Goal: Task Accomplishment & Management: Use online tool/utility

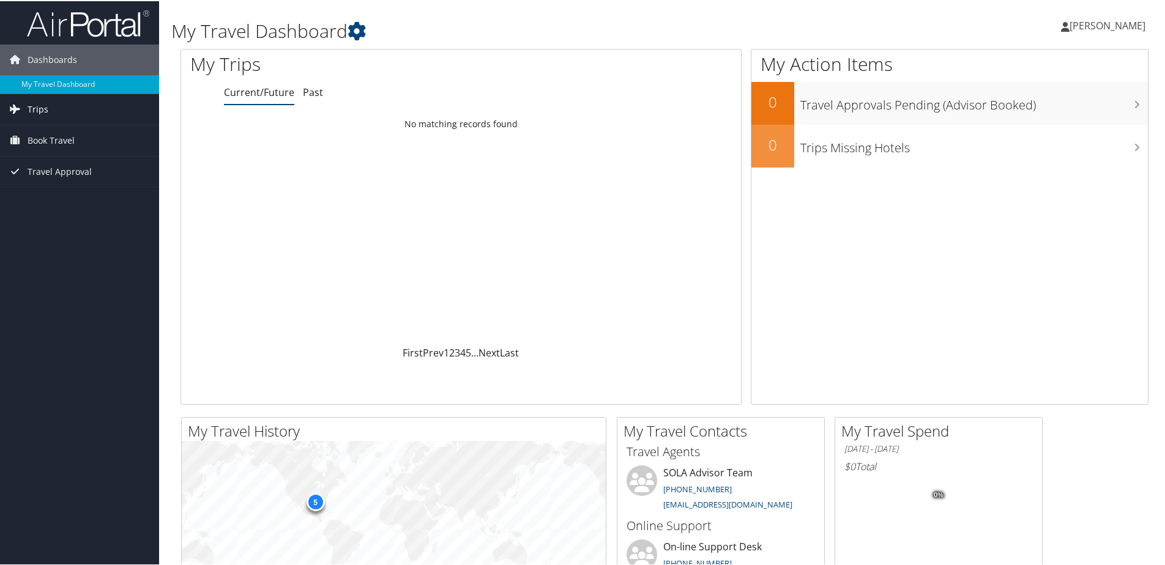
click at [37, 108] on span "Trips" at bounding box center [38, 108] width 21 height 31
click at [50, 155] on link "Past Trips" at bounding box center [79, 151] width 159 height 18
click at [61, 111] on link "Trips" at bounding box center [79, 108] width 159 height 31
click at [59, 192] on span "Book Travel" at bounding box center [51, 194] width 47 height 31
click at [73, 240] on link "Book/Manage Online Trips" at bounding box center [79, 237] width 159 height 18
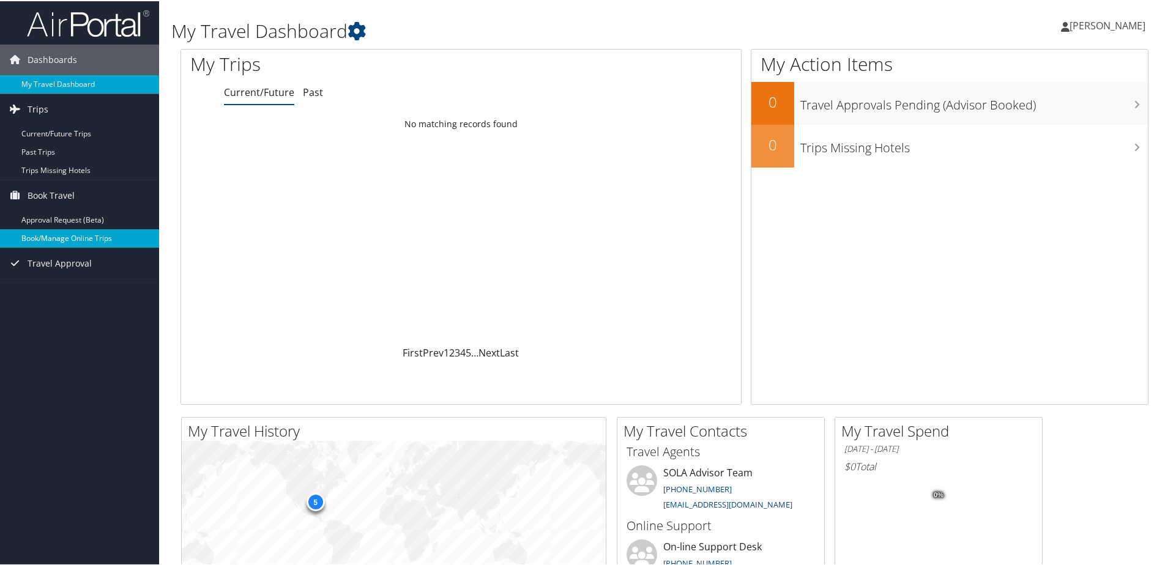
click at [72, 244] on link "Book/Manage Online Trips" at bounding box center [79, 237] width 159 height 18
